Goal: Transaction & Acquisition: Purchase product/service

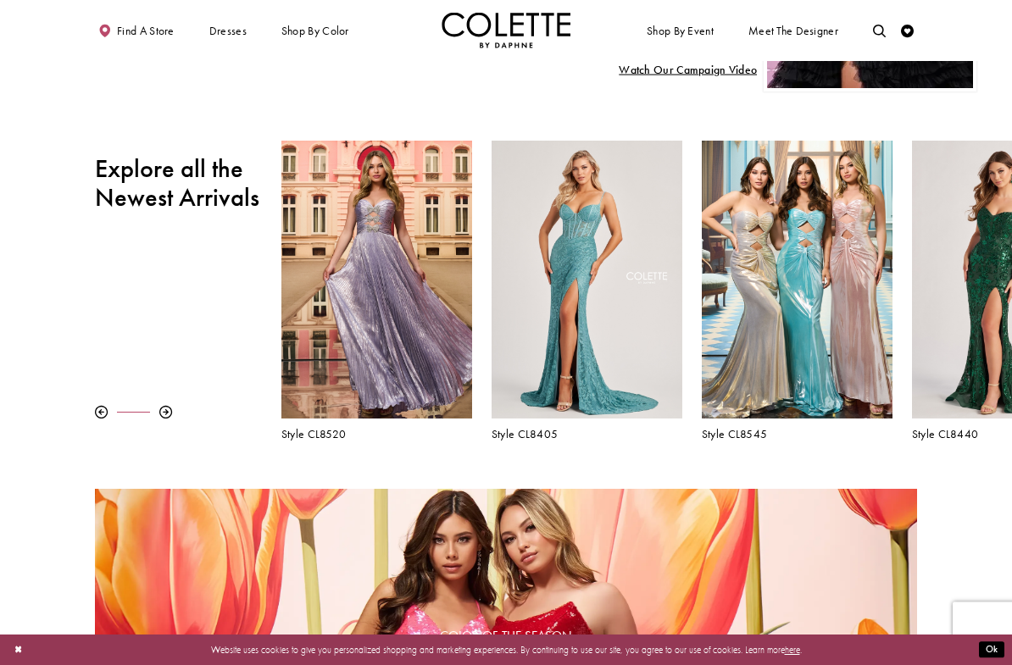
scroll to position [420, 0]
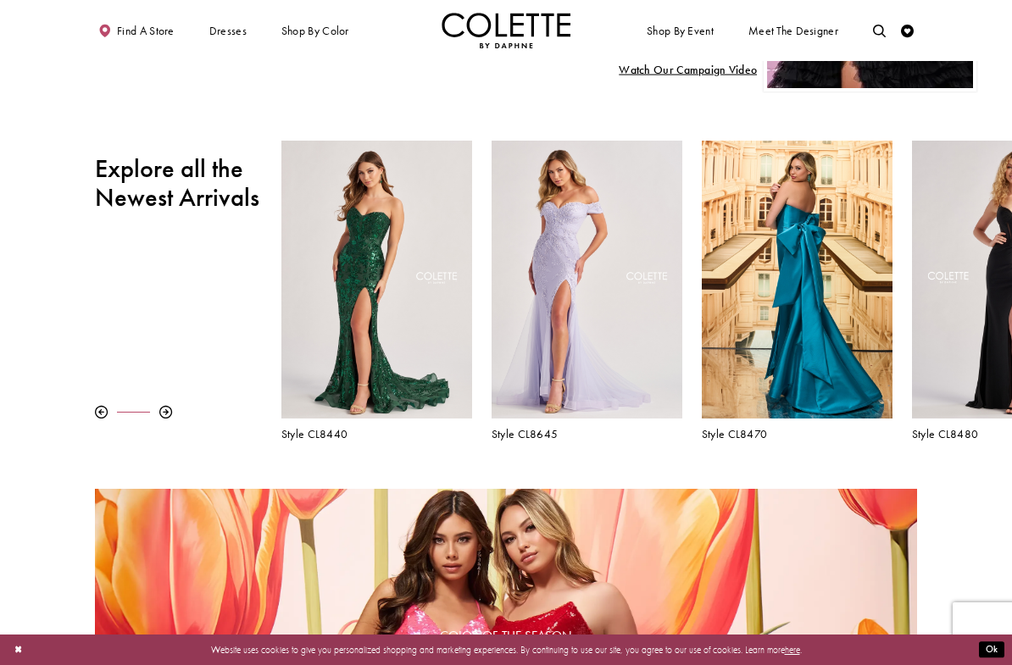
click at [170, 409] on div at bounding box center [165, 412] width 13 height 13
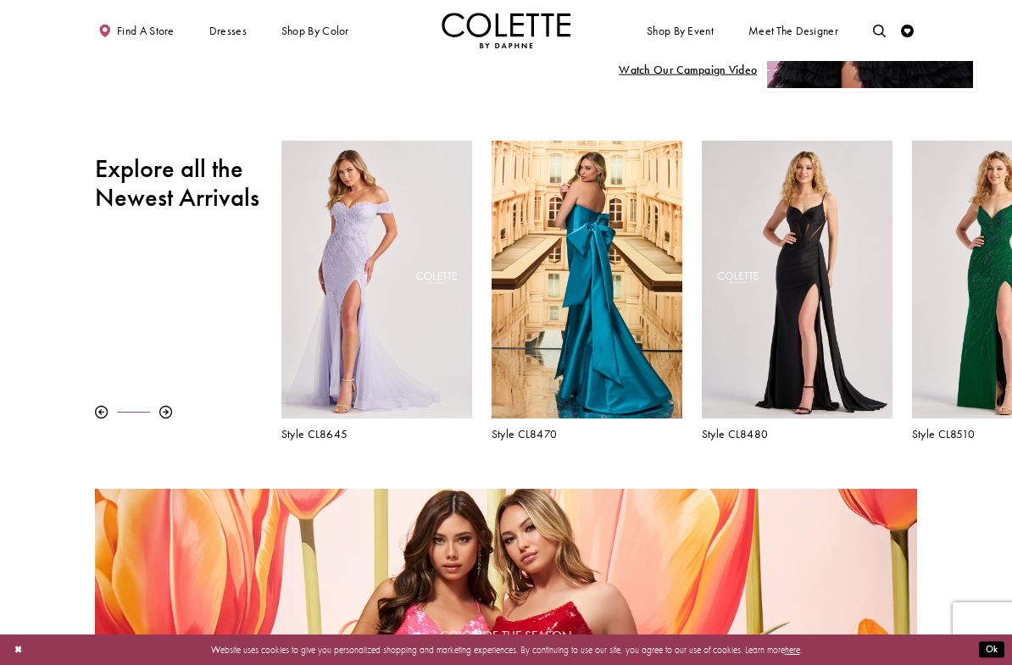
click at [168, 415] on div at bounding box center [165, 412] width 13 height 13
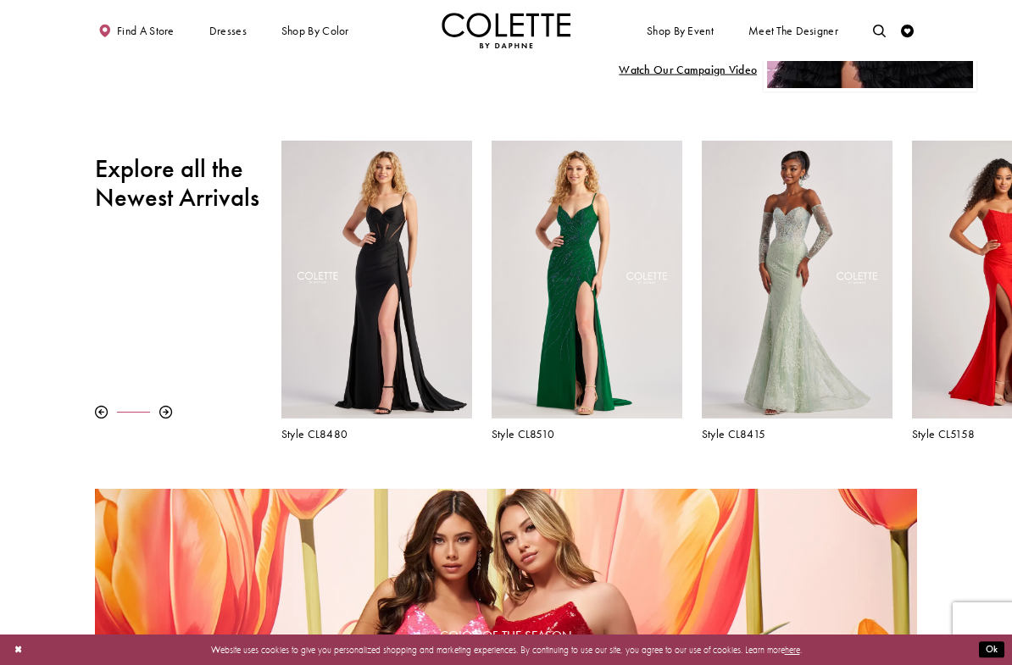
click at [162, 422] on div "Pause autoplay Previous Slide Next Slide 0 1 2 3 4 5 6 7 8 9 Style CL8480" at bounding box center [506, 291] width 1012 height 300
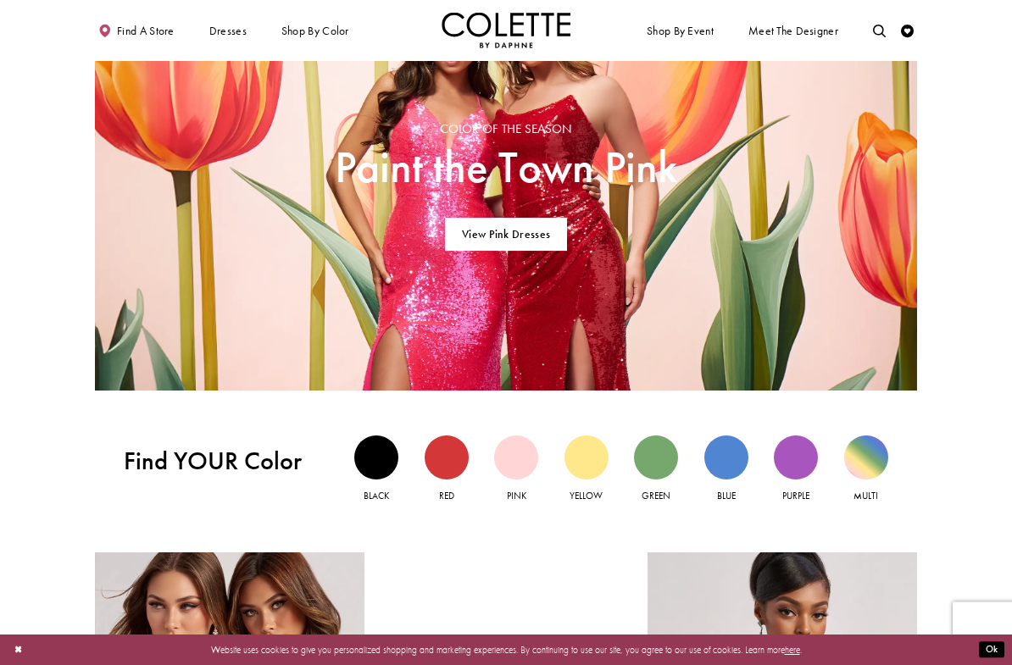
scroll to position [930, 0]
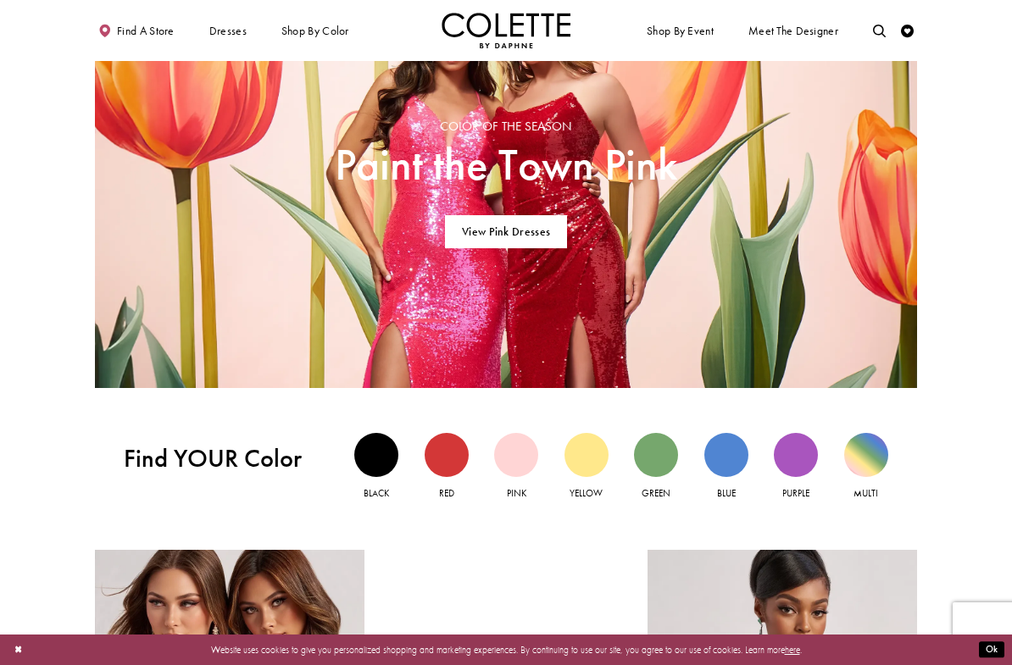
click at [664, 458] on div "Green view" at bounding box center [656, 455] width 44 height 44
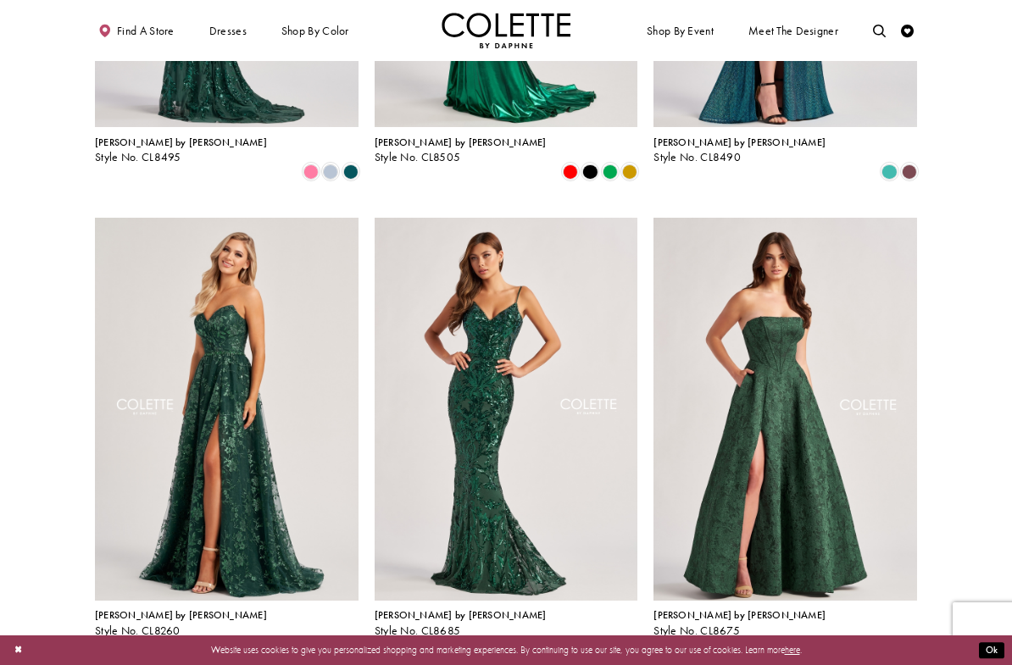
scroll to position [1334, 0]
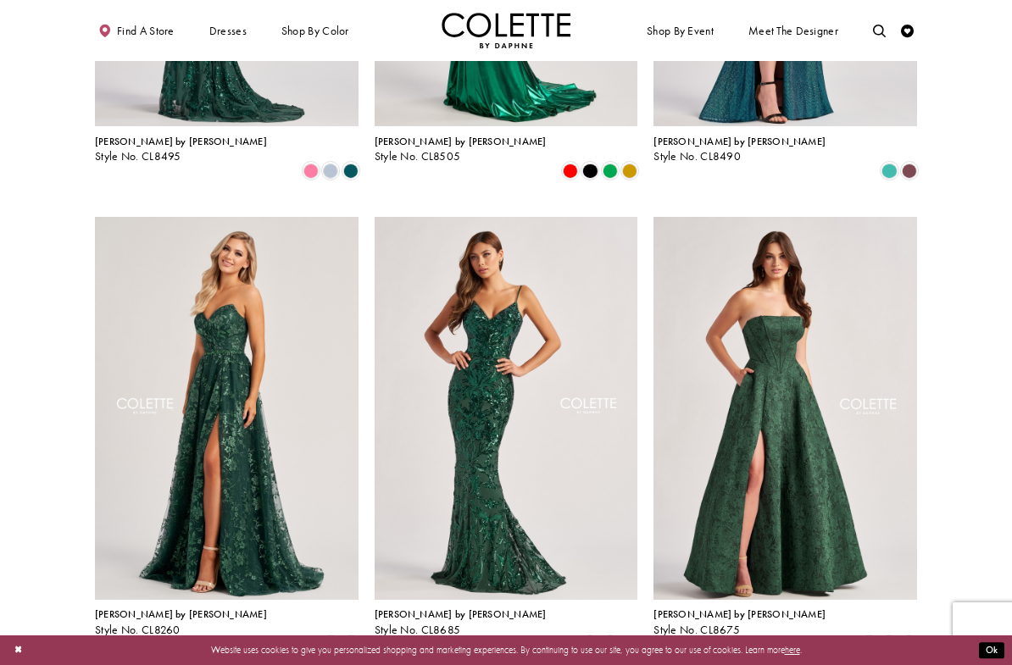
click at [808, 483] on img "Visit Colette by Daphne Style No. CL8675 Page" at bounding box center [785, 408] width 264 height 383
click at [788, 510] on img "Visit Colette by Daphne Style No. CL8675 Page" at bounding box center [785, 408] width 264 height 383
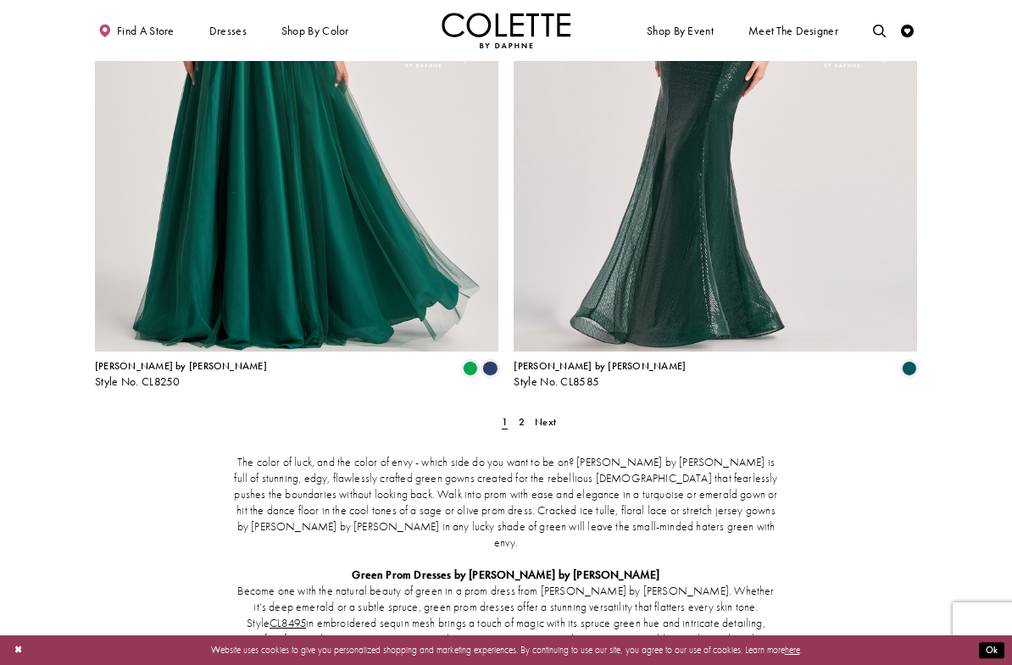
scroll to position [2258, 0]
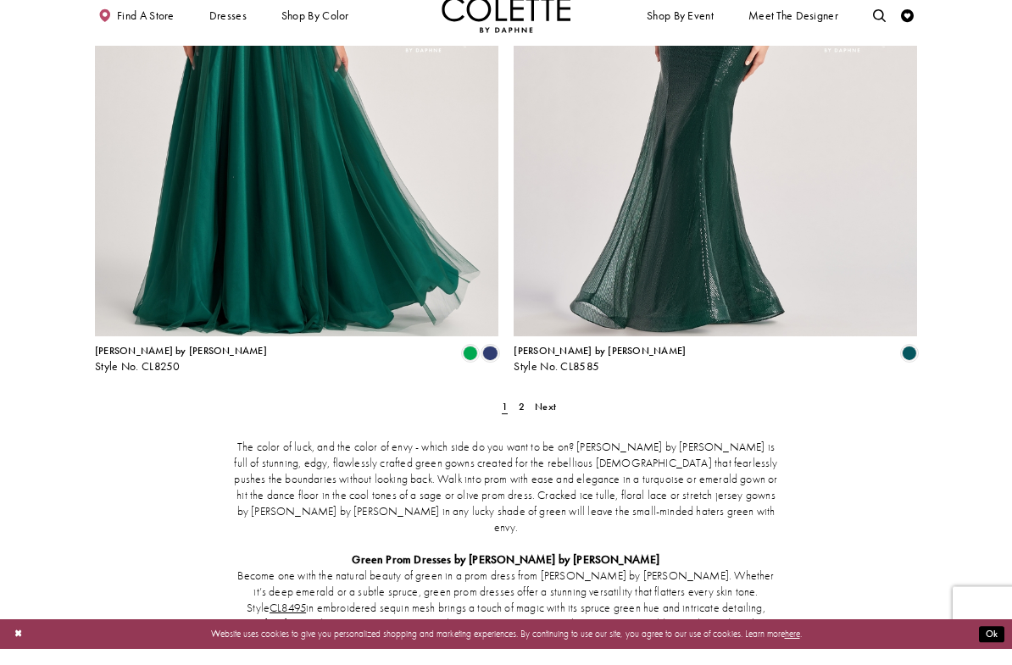
click at [517, 414] on link "2" at bounding box center [521, 423] width 14 height 19
